Goal: Task Accomplishment & Management: Use online tool/utility

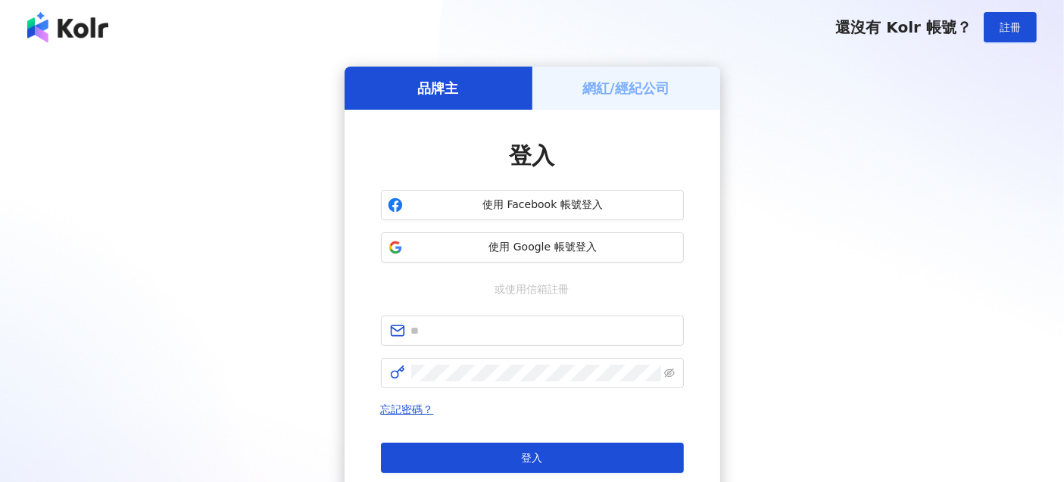
click at [664, 98] on div "網紅/經紀公司" at bounding box center [626, 88] width 188 height 43
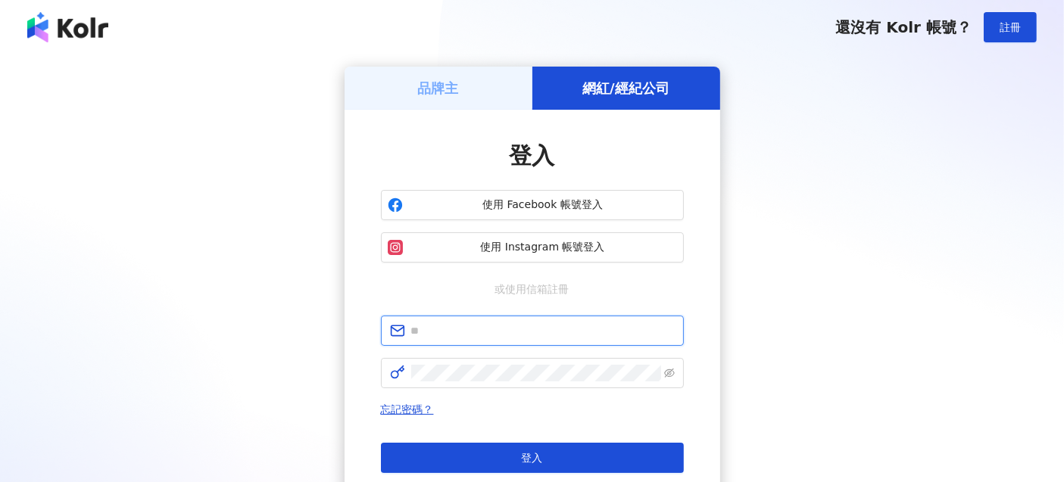
click at [482, 332] on input "text" at bounding box center [542, 331] width 263 height 17
type input "**********"
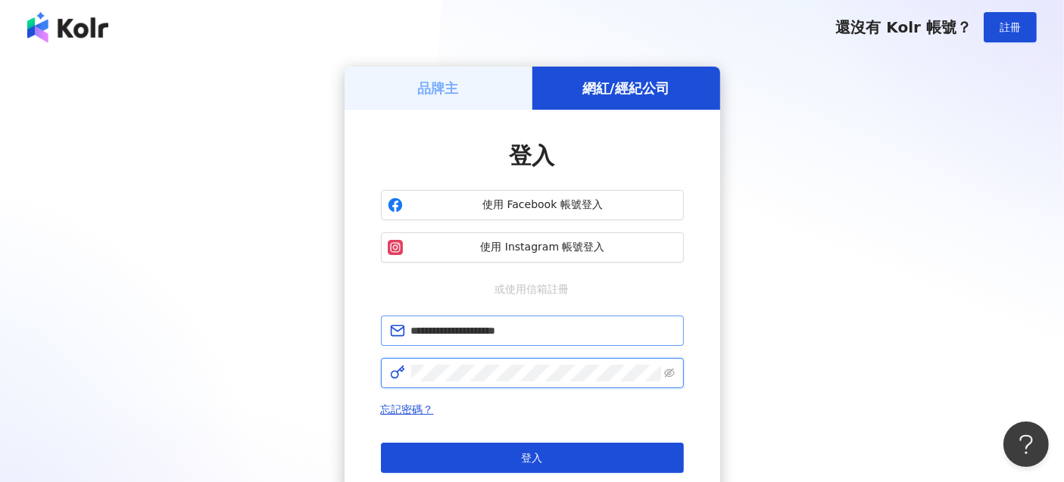
click button "登入" at bounding box center [532, 458] width 303 height 30
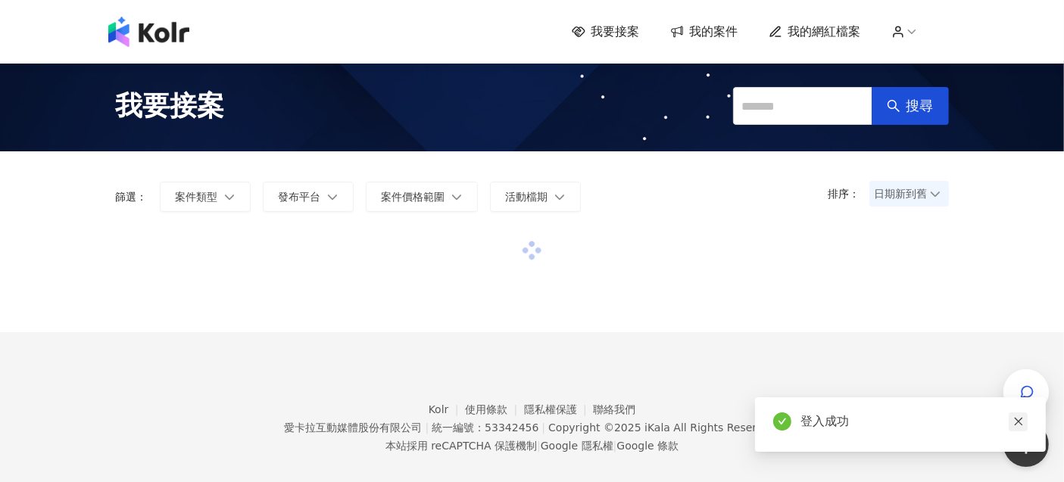
click at [1018, 426] on icon "close" at bounding box center [1018, 421] width 11 height 11
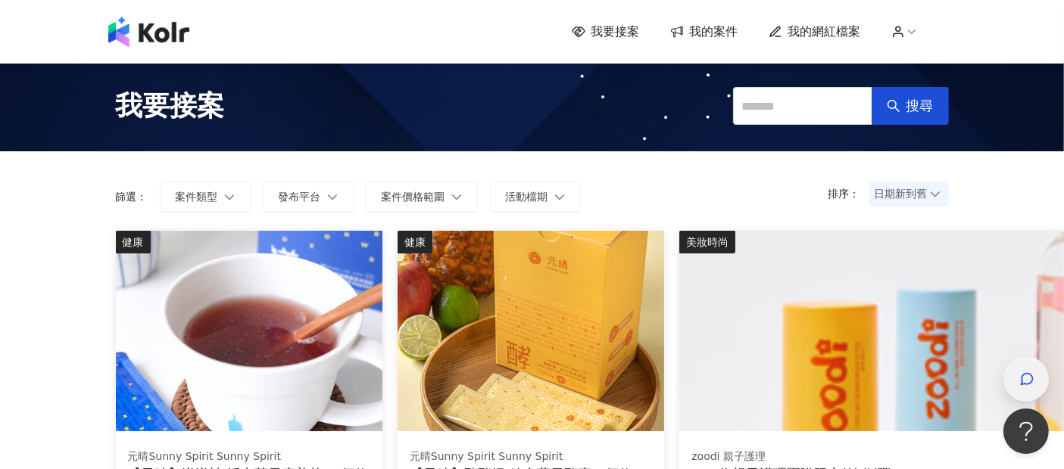
click at [1023, 374] on icon "button" at bounding box center [1026, 378] width 11 height 11
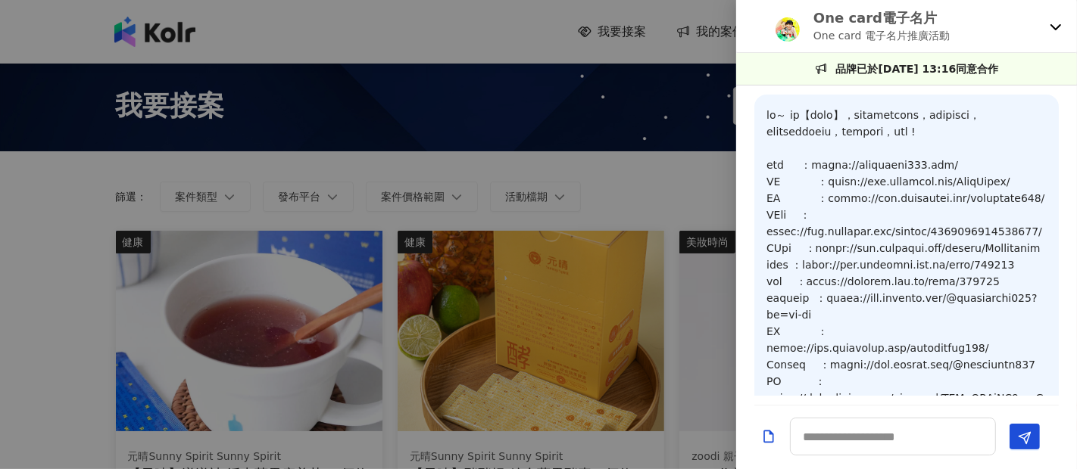
scroll to position [1562, 0]
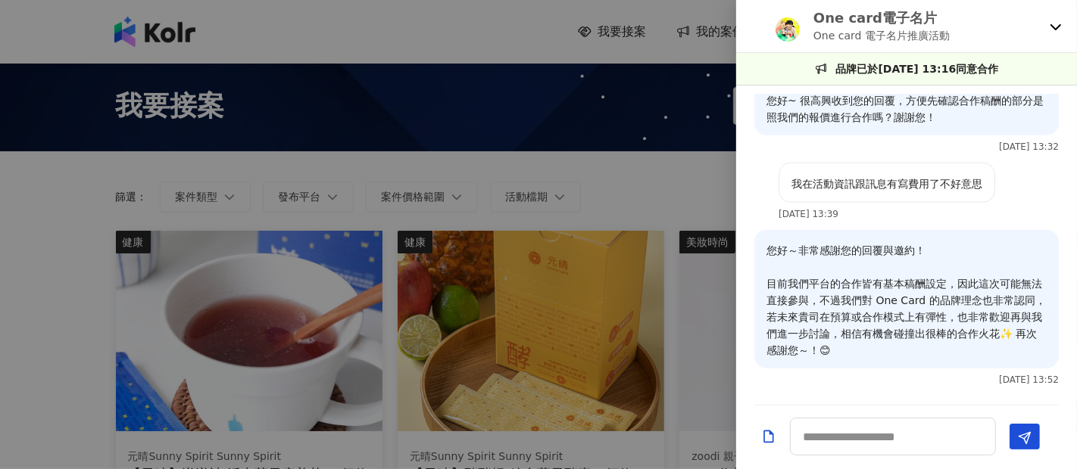
click at [1053, 26] on icon at bounding box center [1055, 26] width 12 height 12
